Goal: Task Accomplishment & Management: Use online tool/utility

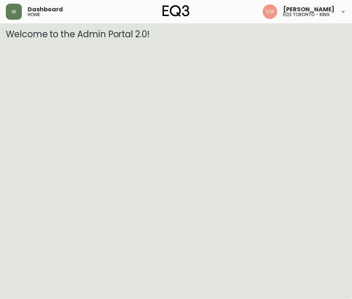
click at [22, 7] on div "Dashboard home" at bounding box center [62, 12] width 113 height 16
click at [20, 9] on button "button" at bounding box center [14, 12] width 16 height 16
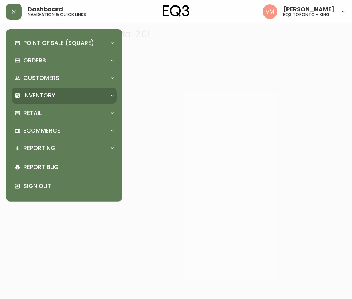
click at [35, 94] on p "Inventory" at bounding box center [39, 95] width 32 height 8
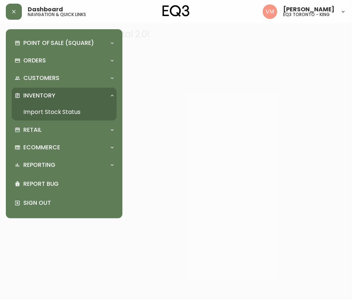
click at [36, 111] on link "Import Stock Status" at bounding box center [64, 112] width 105 height 17
